Goal: Task Accomplishment & Management: Manage account settings

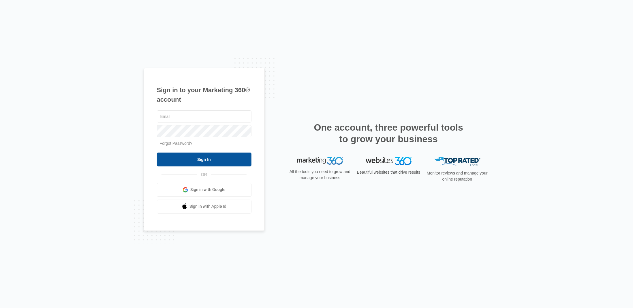
type input "[EMAIL_ADDRESS][DOMAIN_NAME]"
click at [218, 157] on input "Sign In" at bounding box center [204, 159] width 95 height 14
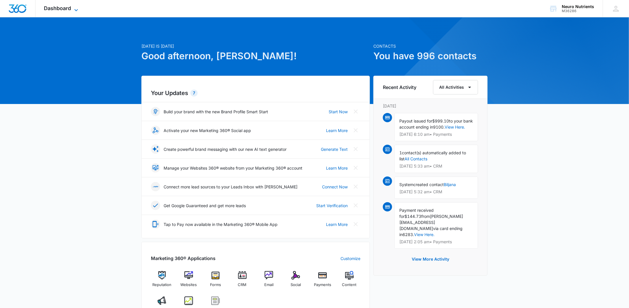
click at [77, 9] on icon at bounding box center [76, 10] width 7 height 7
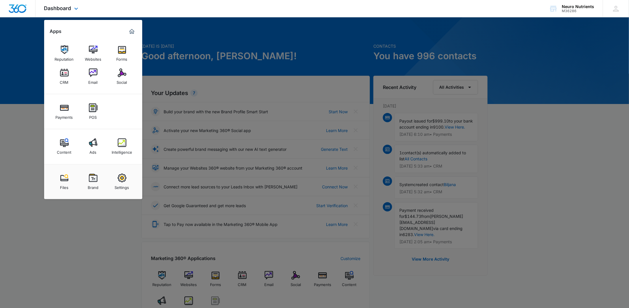
click at [21, 8] on img "Dashboard" at bounding box center [17, 8] width 18 height 9
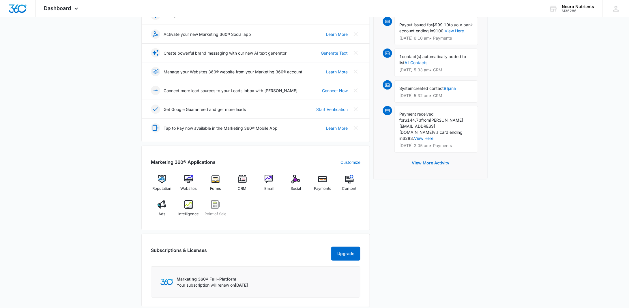
scroll to position [173, 0]
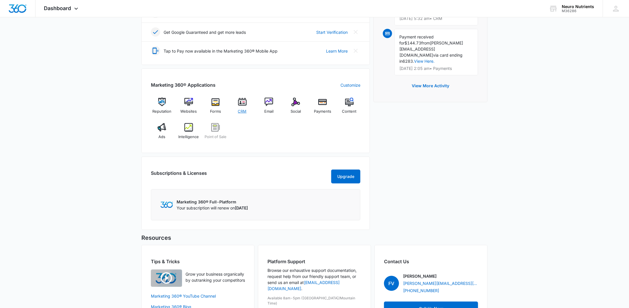
click at [241, 102] on img at bounding box center [242, 102] width 9 height 9
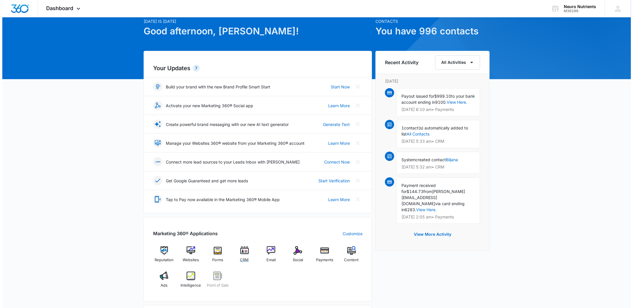
scroll to position [0, 0]
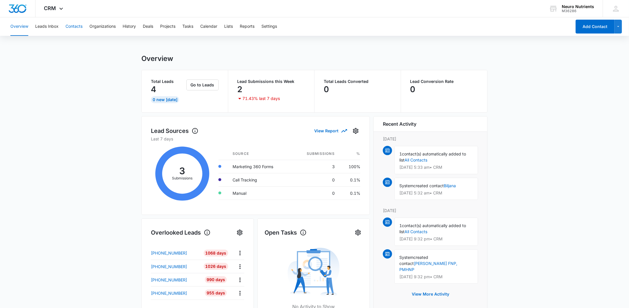
click at [73, 23] on button "Contacts" at bounding box center [73, 26] width 17 height 18
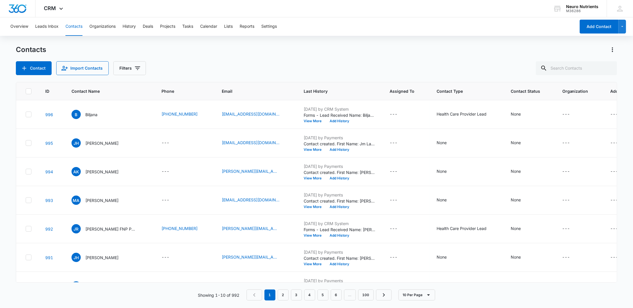
click at [26, 90] on icon at bounding box center [28, 91] width 5 height 5
click at [26, 91] on input "checkbox" at bounding box center [25, 91] width 0 height 0
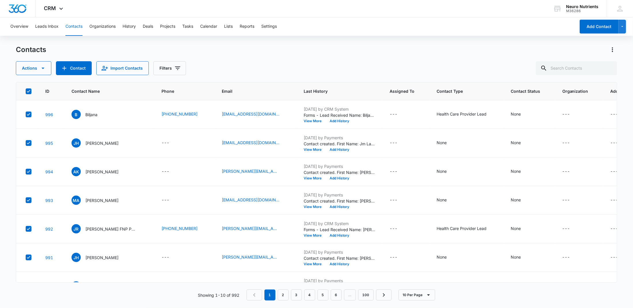
click at [26, 90] on icon at bounding box center [28, 91] width 5 height 5
click at [26, 91] on input "checkbox" at bounding box center [25, 91] width 0 height 0
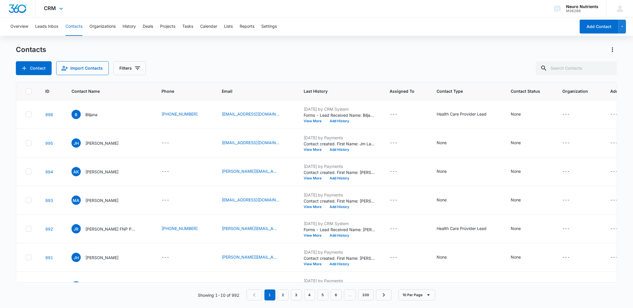
click at [65, 7] on div "CRM Apps Reputation Websites Forms CRM Email Social Payments POS Content Ads In…" at bounding box center [54, 8] width 38 height 17
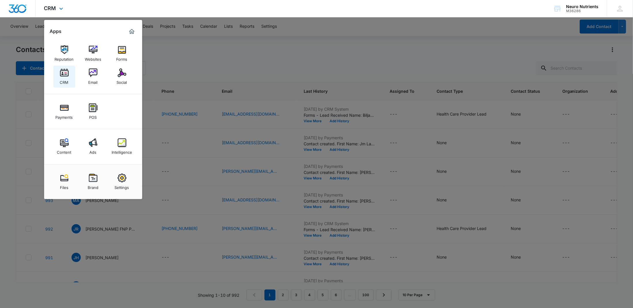
click at [61, 74] on img at bounding box center [64, 72] width 9 height 9
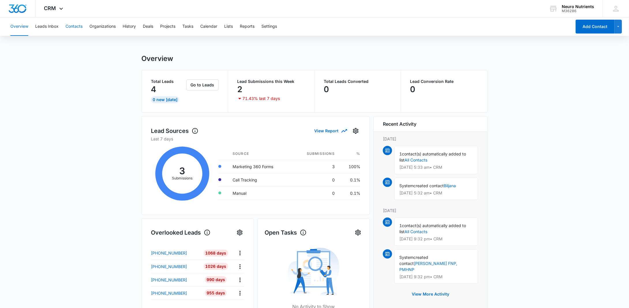
click at [69, 29] on button "Contacts" at bounding box center [73, 26] width 17 height 18
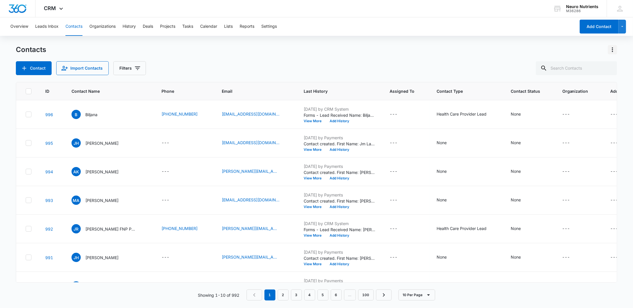
click at [611, 48] on icon "Actions" at bounding box center [612, 49] width 7 height 7
click at [593, 81] on div "Export All Contacts" at bounding box center [584, 83] width 38 height 4
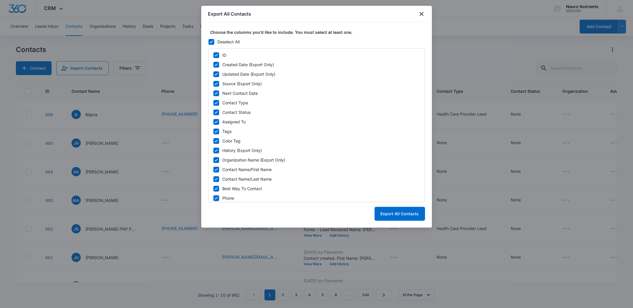
click at [212, 42] on icon at bounding box center [211, 41] width 5 height 5
click at [209, 42] on input "Deselect All" at bounding box center [208, 42] width 0 height 0
checkbox input "false"
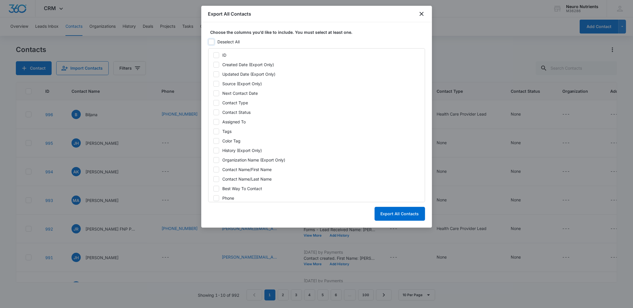
checkbox input "false"
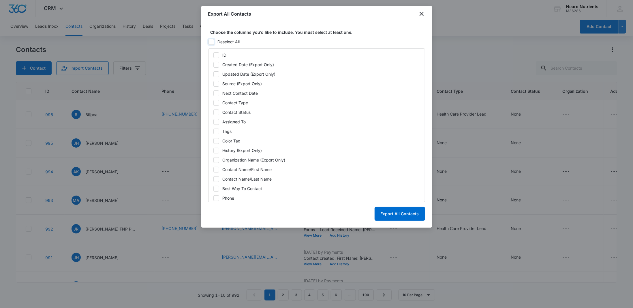
checkbox input "false"
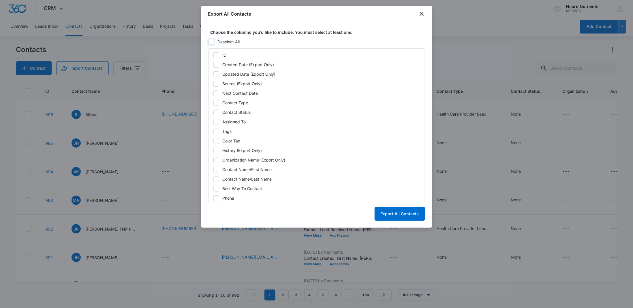
checkbox input "false"
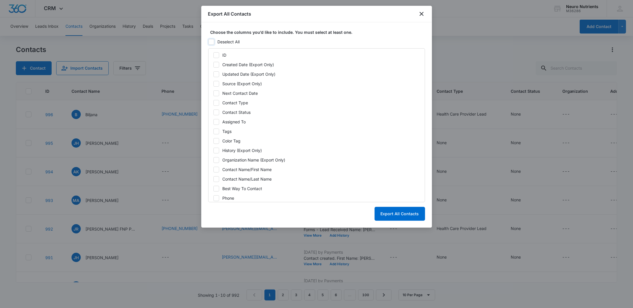
checkbox input "false"
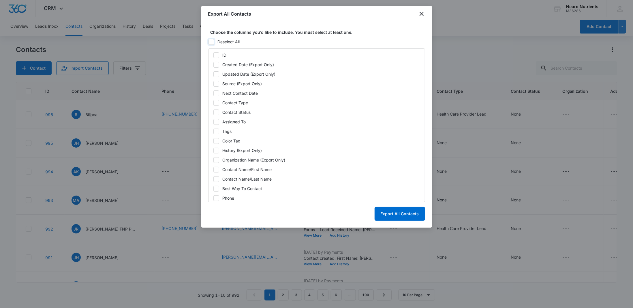
checkbox input "false"
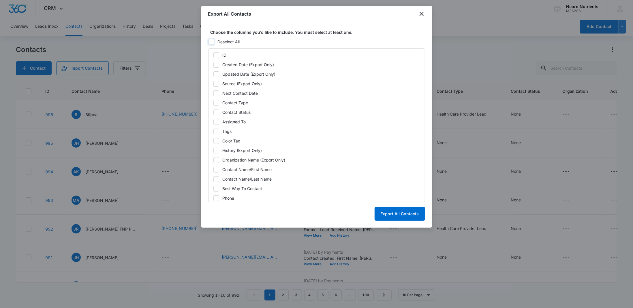
checkbox input "false"
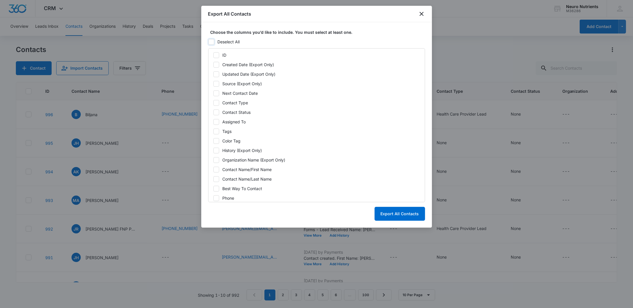
checkbox input "false"
click at [216, 170] on icon at bounding box center [216, 169] width 5 height 5
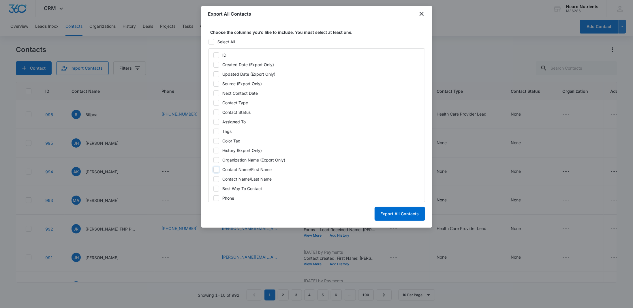
click at [213, 169] on input "Contact Name/First Name" at bounding box center [213, 169] width 0 height 0
checkbox input "true"
click at [216, 181] on icon at bounding box center [216, 178] width 5 height 5
click at [213, 179] on input "Contact Name/Last Name" at bounding box center [213, 179] width 0 height 0
checkbox input "true"
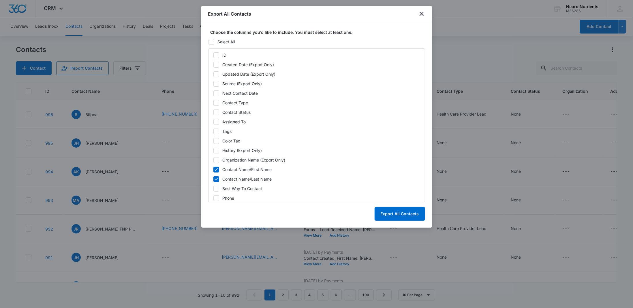
click at [216, 199] on icon at bounding box center [216, 197] width 5 height 5
click at [213, 198] on input "Phone" at bounding box center [213, 198] width 0 height 0
checkbox input "true"
click at [217, 129] on icon at bounding box center [216, 130] width 5 height 5
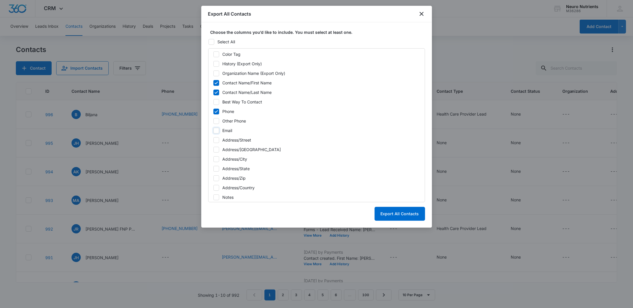
click at [213, 130] on input "Email" at bounding box center [213, 130] width 0 height 0
checkbox input "true"
click at [406, 217] on button "Export All Contacts" at bounding box center [400, 214] width 50 height 14
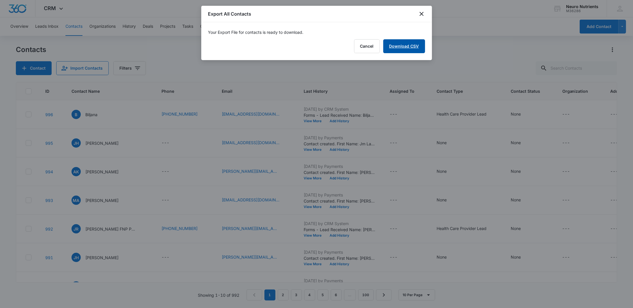
click at [403, 47] on link "Download CSV" at bounding box center [404, 46] width 42 height 14
click at [419, 44] on button "Finish" at bounding box center [413, 46] width 24 height 14
